Goal: Information Seeking & Learning: Learn about a topic

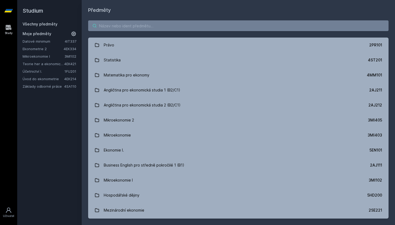
click at [207, 31] on div "Právo 2PR101 Statistika 4ST201 Matematika pro ekonomy 4MM101 Angličtina pro eko…" at bounding box center [238, 119] width 313 height 211
click at [196, 28] on input "search" at bounding box center [238, 25] width 300 height 11
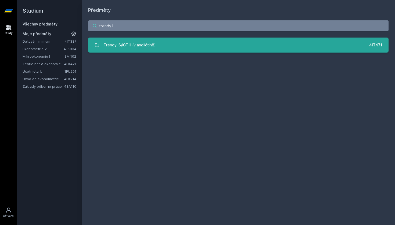
type input "trendy I"
click at [159, 42] on link "Trendy IS/ICT II (v angličtině) 4IT471" at bounding box center [238, 45] width 300 height 15
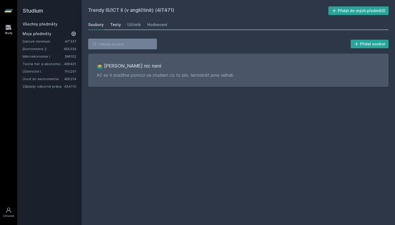
click at [116, 24] on div "Testy" at bounding box center [115, 24] width 11 height 5
click at [134, 26] on div "Učitelé" at bounding box center [133, 24] width 13 height 5
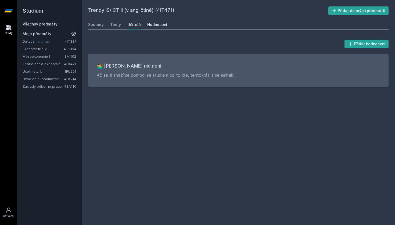
click at [154, 26] on div "Hodnocení" at bounding box center [157, 24] width 20 height 5
